Goal: Task Accomplishment & Management: Manage account settings

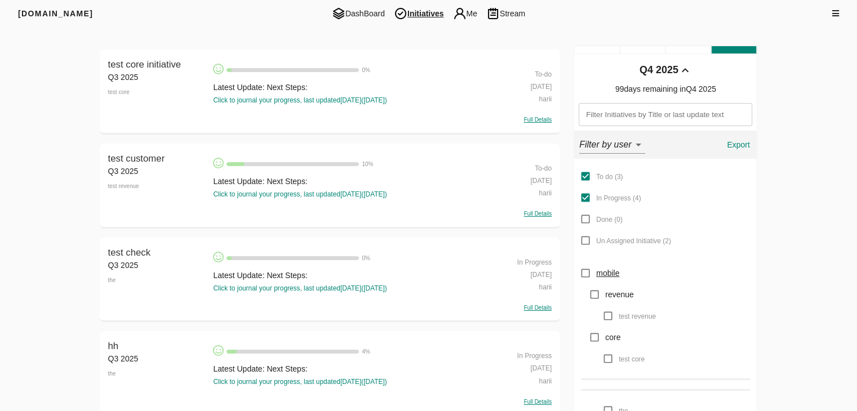
click at [835, 10] on icon at bounding box center [835, 14] width 7 height 8
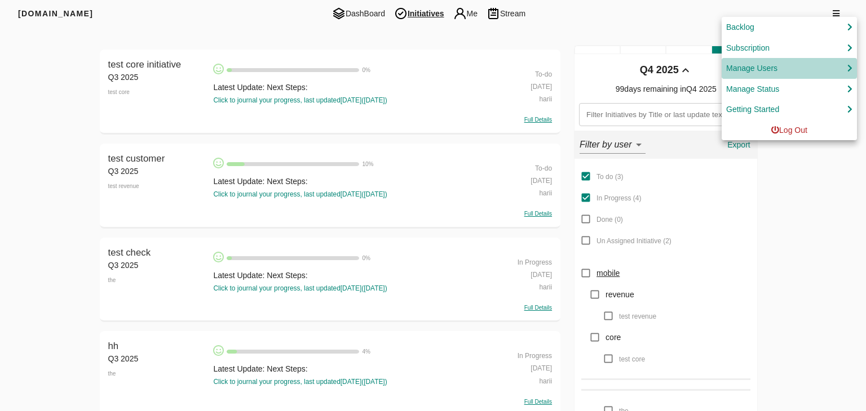
click at [794, 68] on div "Manage Users" at bounding box center [789, 68] width 126 height 14
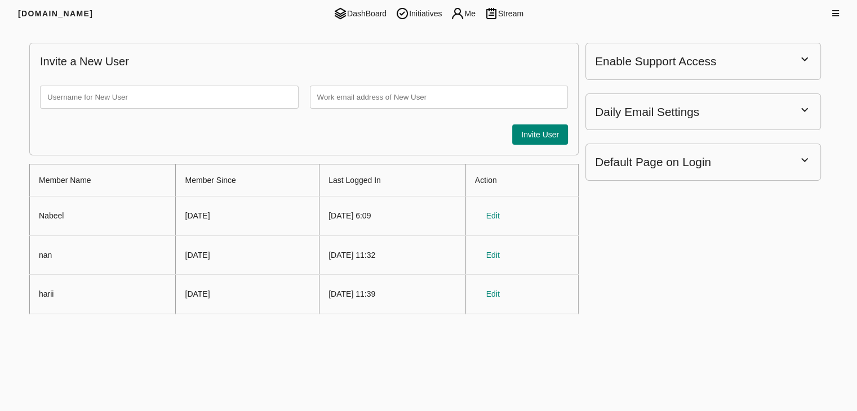
click at [836, 8] on div at bounding box center [777, 13] width 123 height 11
click at [833, 17] on div at bounding box center [777, 13] width 123 height 11
click at [834, 16] on icon at bounding box center [835, 14] width 7 height 8
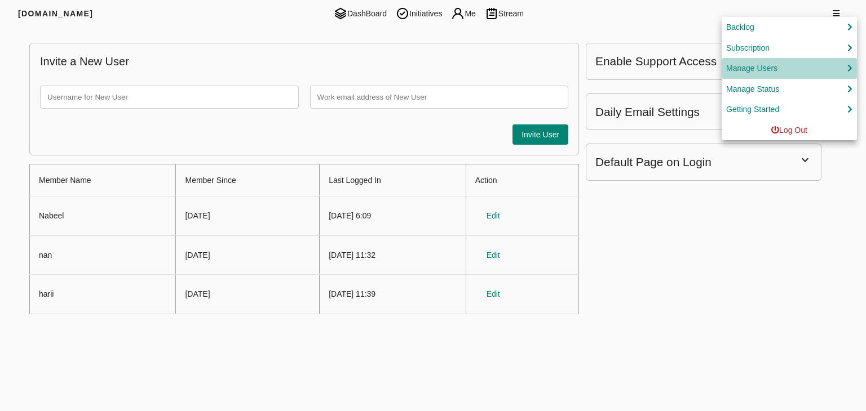
click at [759, 70] on div "Manage Users" at bounding box center [751, 68] width 51 height 14
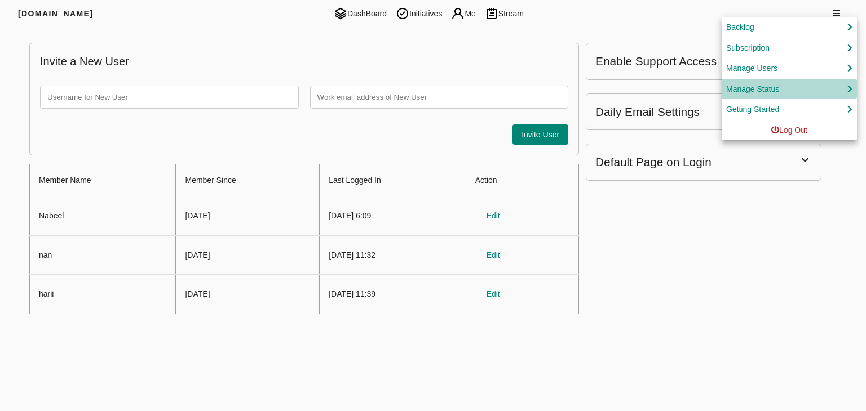
click at [777, 84] on div "Manage Status" at bounding box center [752, 89] width 53 height 14
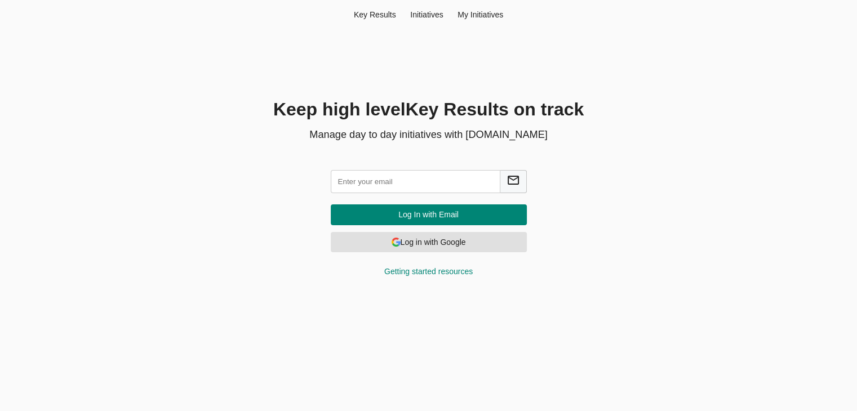
click at [661, 267] on div "Keep high level Key Result s on track Manage day to day initiatives with Friyay…" at bounding box center [428, 194] width 541 height 194
click at [363, 180] on input "text" at bounding box center [416, 181] width 170 height 23
type input "[EMAIL_ADDRESS][DOMAIN_NAME]"
click at [455, 216] on span "Log In with Email" at bounding box center [429, 215] width 178 height 14
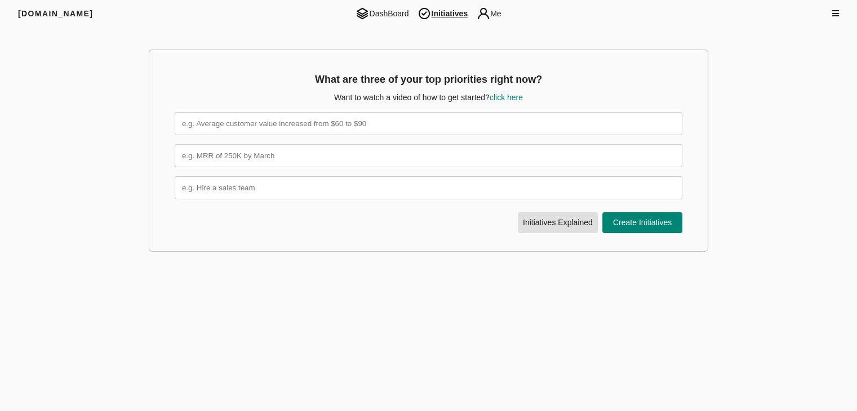
click at [831, 11] on div at bounding box center [777, 13] width 123 height 11
click at [835, 10] on icon at bounding box center [835, 14] width 7 height 8
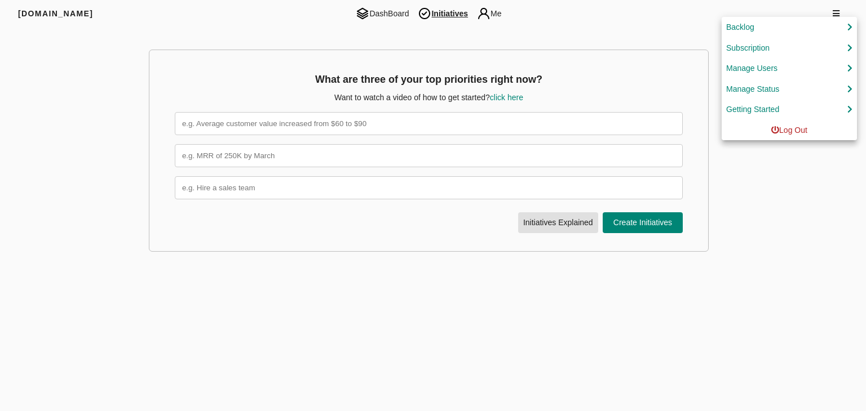
click at [805, 82] on div "Manage Status" at bounding box center [789, 89] width 126 height 14
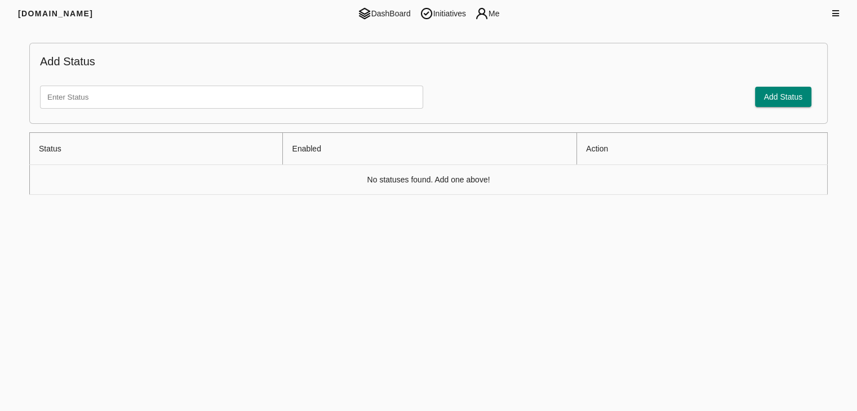
click at [836, 12] on icon at bounding box center [835, 14] width 7 height 8
